Goal: Task Accomplishment & Management: Manage account settings

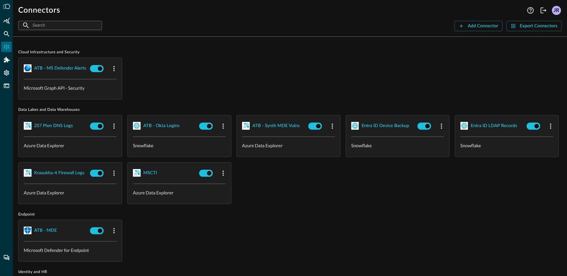
click at [207, 94] on div "ATB - MS Defender Alerts Microsoft Graph API - Security" at bounding box center [290, 79] width 544 height 42
click at [6, 86] on icon "FSQL" at bounding box center [7, 86] width 6 height 4
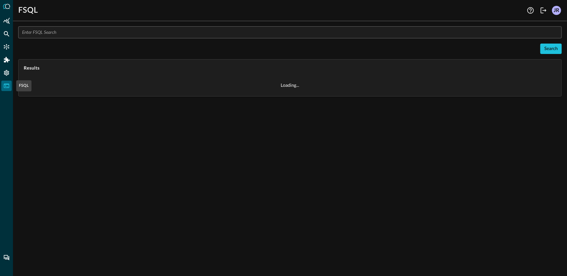
click at [6, 86] on icon "FSQL" at bounding box center [7, 86] width 6 height 4
click at [7, 76] on icon "Settings" at bounding box center [6, 73] width 6 height 6
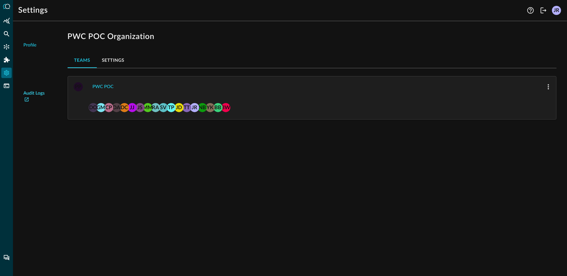
click at [38, 95] on link "Audit Logs" at bounding box center [36, 97] width 26 height 14
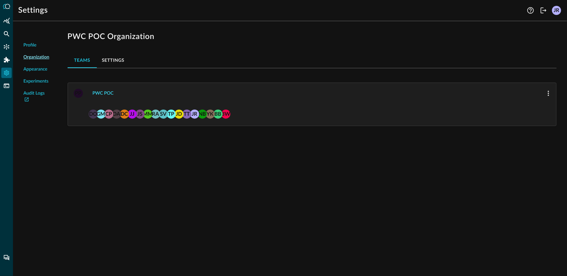
click at [100, 90] on div "PWC POC" at bounding box center [103, 93] width 21 height 8
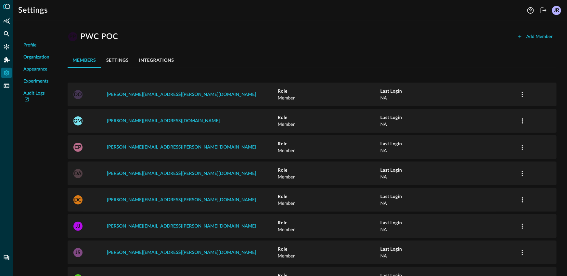
click at [115, 61] on button "settings" at bounding box center [117, 60] width 33 height 16
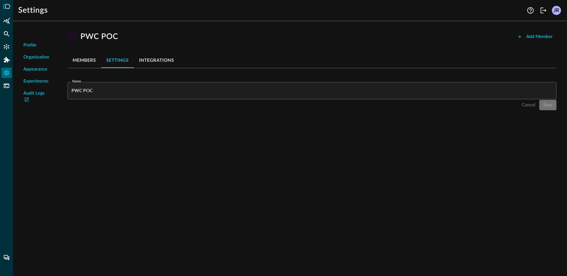
click at [161, 63] on button "integrations" at bounding box center [156, 60] width 45 height 16
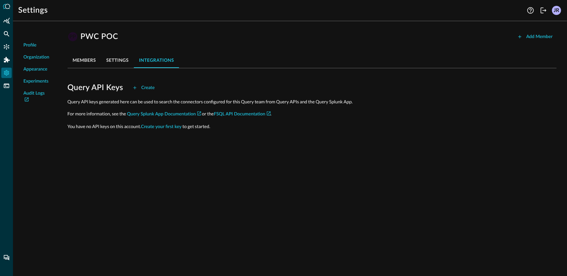
click at [115, 61] on button "settings" at bounding box center [117, 60] width 33 height 16
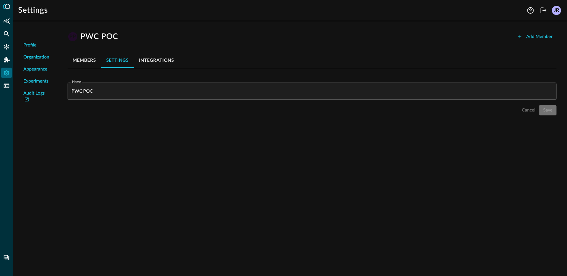
click at [84, 59] on button "members" at bounding box center [84, 60] width 33 height 16
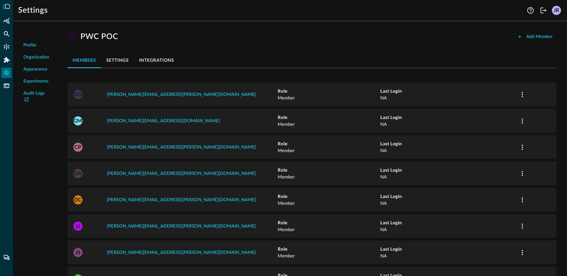
click at [35, 81] on span "Experiments" at bounding box center [35, 81] width 25 height 7
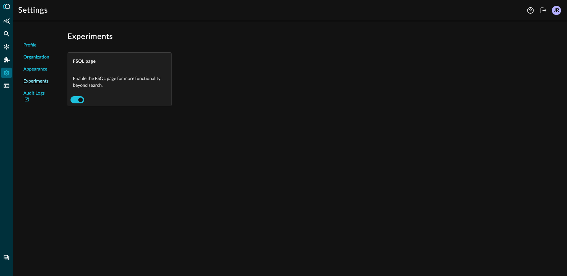
click at [36, 71] on span "Appearance" at bounding box center [35, 69] width 24 height 7
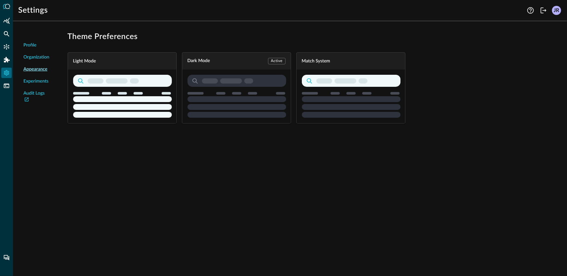
click at [271, 95] on div "Dark Mode Active" at bounding box center [236, 87] width 109 height 71
click at [33, 54] on span "Organization" at bounding box center [36, 57] width 26 height 7
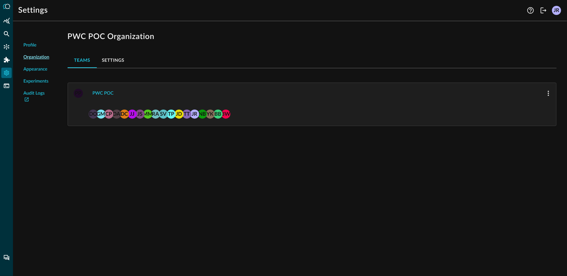
click at [34, 47] on span "Profile" at bounding box center [29, 45] width 13 height 7
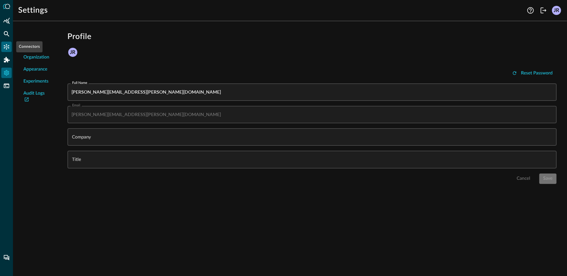
click at [7, 46] on icon "Connectors" at bounding box center [7, 47] width 6 height 6
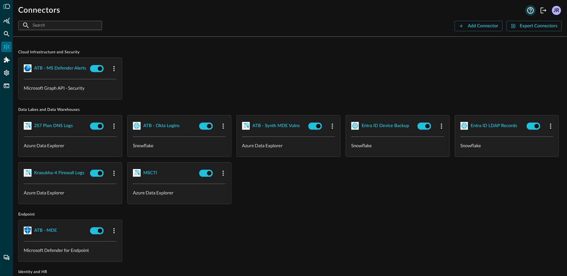
click at [542, 12] on icon "Logout" at bounding box center [544, 10] width 8 height 8
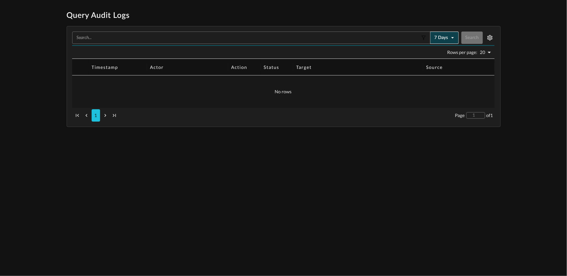
click at [443, 37] on button "7 days" at bounding box center [444, 38] width 29 height 12
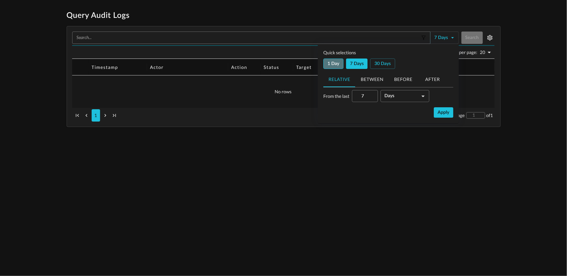
click at [337, 62] on button "1 day" at bounding box center [333, 63] width 20 height 10
type input "1"
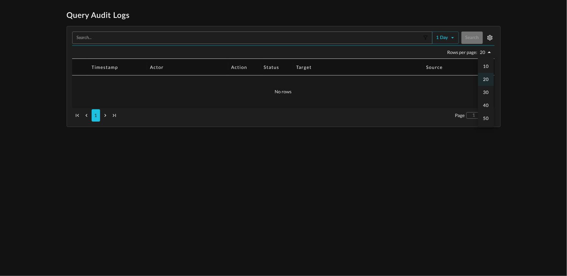
click at [485, 54] on body "Query Audit Logs ​ 1 day Search Rows per page: 20 20 Timestamp Actor Action Sta…" at bounding box center [283, 68] width 567 height 117
click at [488, 69] on p "10" at bounding box center [486, 66] width 6 height 6
type input "10"
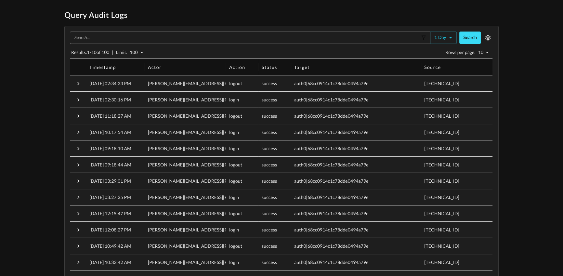
click at [468, 43] on button "Search" at bounding box center [469, 38] width 21 height 12
click at [557, 122] on div "Query Audit Logs ​ 1 day Search Results: 1 - 10 of 100 | Limit: 100 100 Rows pe…" at bounding box center [281, 214] width 563 height 409
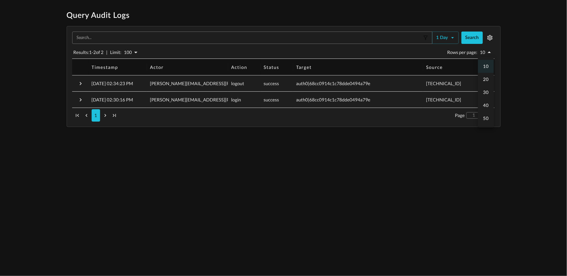
click at [483, 52] on body "Query Audit Logs ​ 1 day Search Results: 1 - 2 of 2 | Limit: 100 100 Rows per p…" at bounding box center [283, 68] width 567 height 117
click at [532, 59] on div at bounding box center [283, 138] width 567 height 276
click at [532, 59] on div "Query Audit Logs ​ 1 day Search Results: 1 - 2 of 2 | Limit: 100 100 Rows per p…" at bounding box center [283, 68] width 567 height 117
